Goal: Task Accomplishment & Management: Use online tool/utility

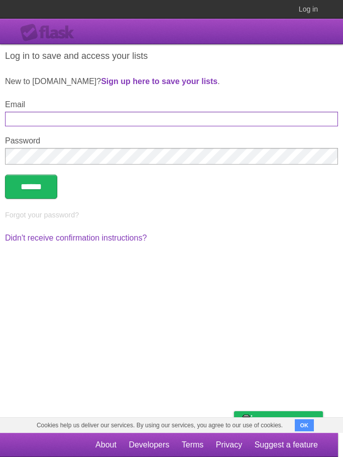
type input "**********"
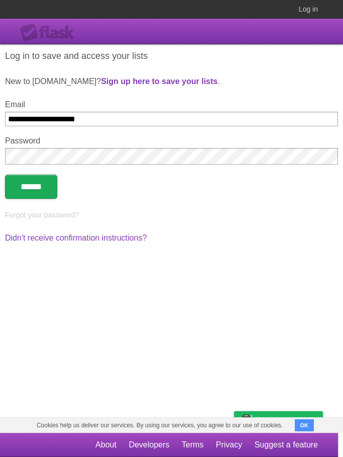
click at [48, 198] on input "******" at bounding box center [31, 186] width 52 height 24
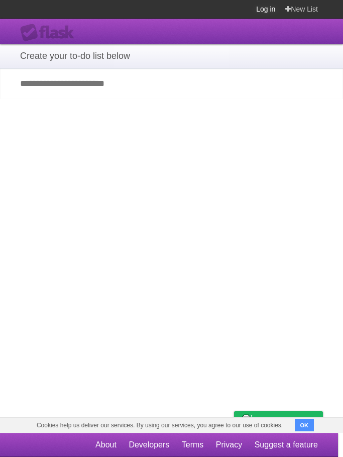
click at [259, 17] on link "Log in" at bounding box center [265, 9] width 19 height 18
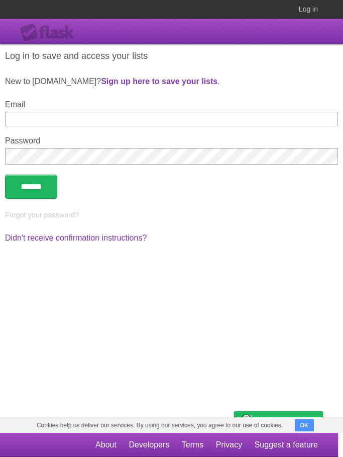
type input "**********"
click at [55, 194] on input "******" at bounding box center [31, 186] width 52 height 24
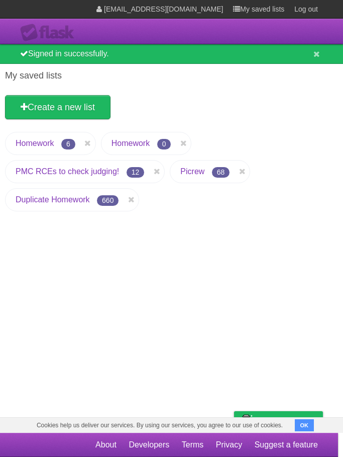
click at [44, 147] on link "Homework" at bounding box center [35, 143] width 38 height 9
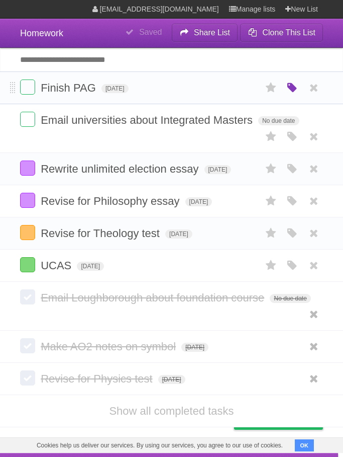
click at [295, 92] on icon "button" at bounding box center [293, 87] width 14 height 13
click at [254, 91] on label "Orange" at bounding box center [248, 87] width 11 height 11
click at [159, 98] on li "Finish PAG [DATE] White Red Blue Green Purple Orange" at bounding box center [171, 87] width 343 height 33
click at [271, 271] on icon at bounding box center [271, 265] width 14 height 17
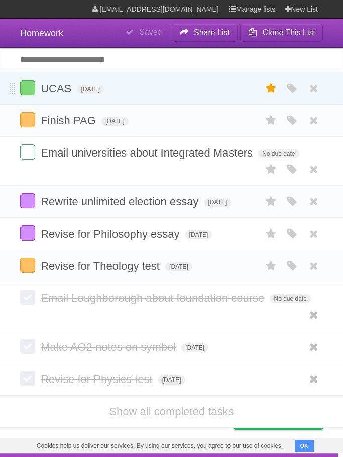
click at [273, 91] on icon at bounding box center [271, 88] width 14 height 17
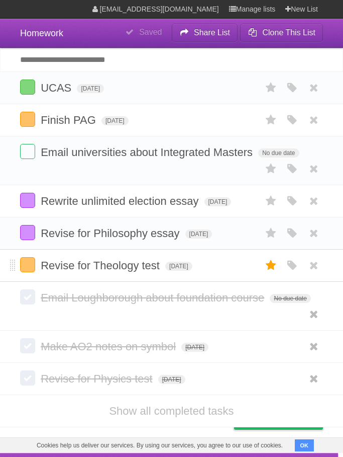
click at [275, 274] on icon at bounding box center [271, 265] width 14 height 17
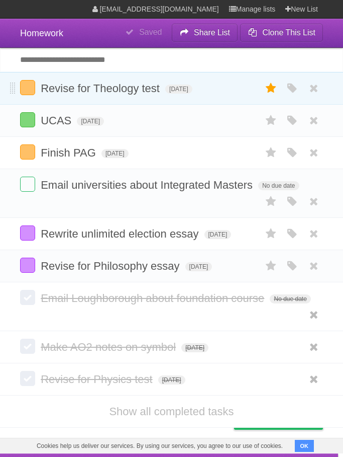
click at [275, 95] on icon at bounding box center [271, 88] width 14 height 17
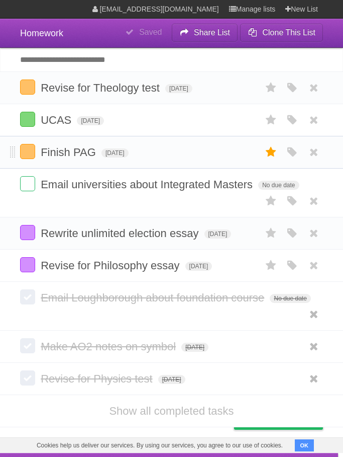
click at [271, 158] on icon at bounding box center [271, 152] width 14 height 17
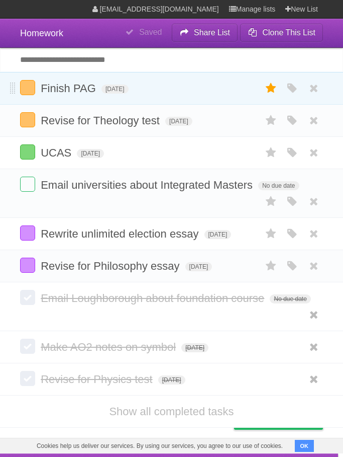
click at [269, 89] on icon at bounding box center [271, 88] width 14 height 17
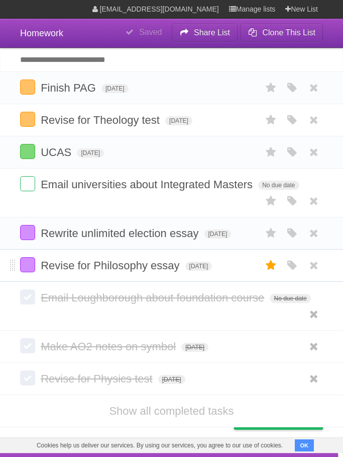
click at [269, 270] on icon at bounding box center [271, 265] width 14 height 17
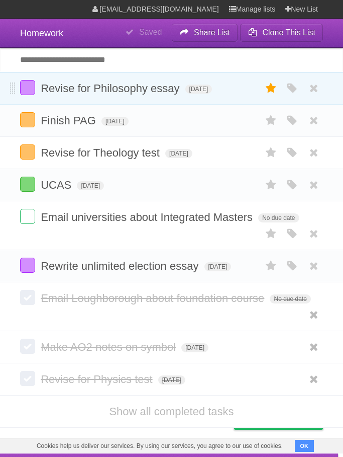
click at [267, 91] on icon at bounding box center [271, 88] width 14 height 17
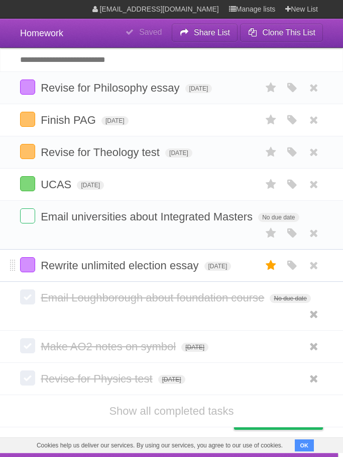
click at [275, 274] on icon at bounding box center [271, 265] width 14 height 17
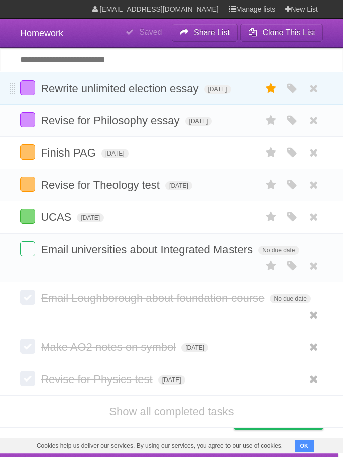
click at [277, 90] on icon at bounding box center [271, 88] width 14 height 17
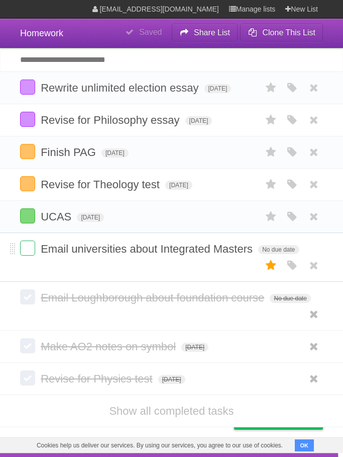
click at [269, 274] on icon at bounding box center [271, 265] width 14 height 17
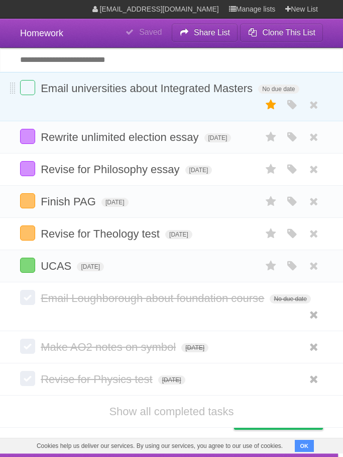
click at [274, 110] on icon at bounding box center [271, 105] width 14 height 17
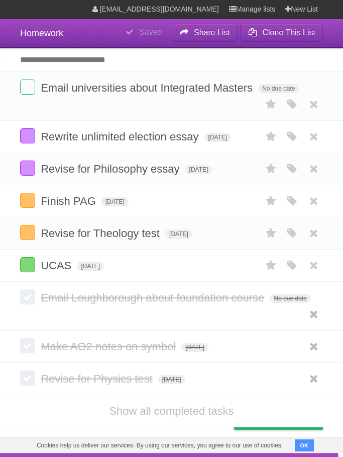
click at [237, 58] on input "Add another task" at bounding box center [171, 60] width 343 height 24
